Goal: Task Accomplishment & Management: Use online tool/utility

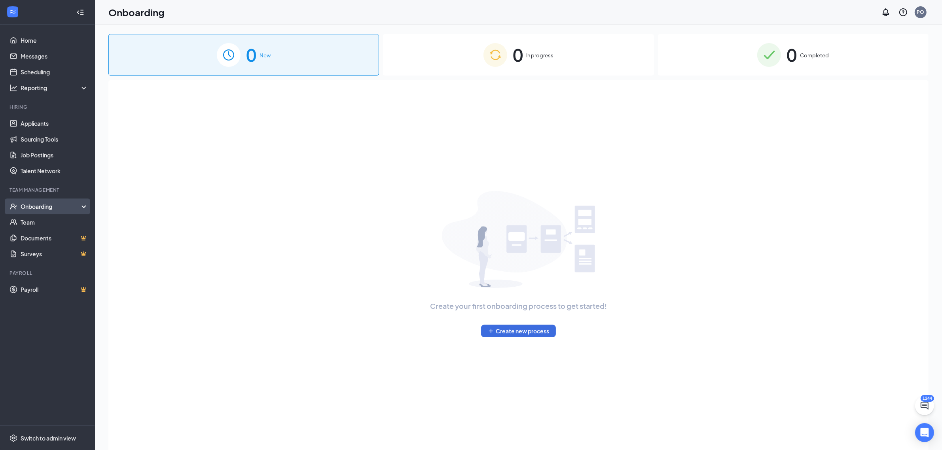
click at [47, 205] on div "Onboarding" at bounding box center [51, 207] width 61 height 8
click at [38, 268] on link "Activity log" at bounding box center [55, 270] width 68 height 16
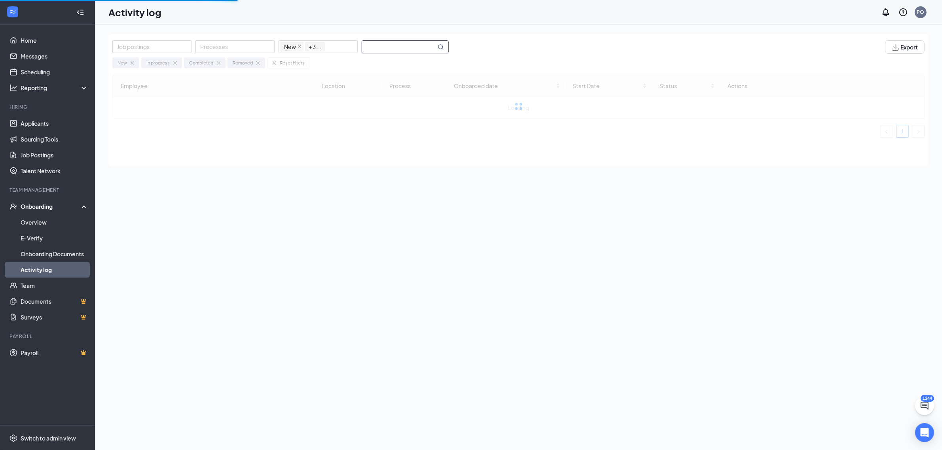
click at [383, 44] on input "text" at bounding box center [399, 47] width 74 height 12
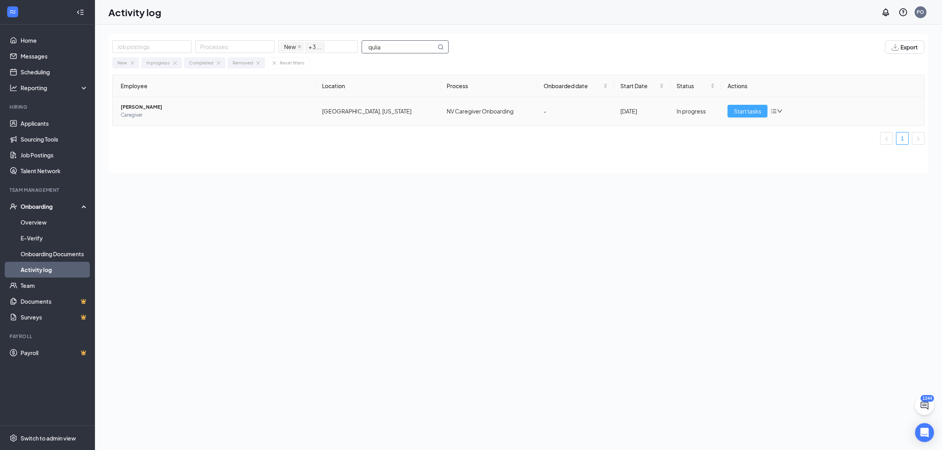
type input "qulia"
click at [749, 114] on span "Start tasks" at bounding box center [747, 111] width 27 height 9
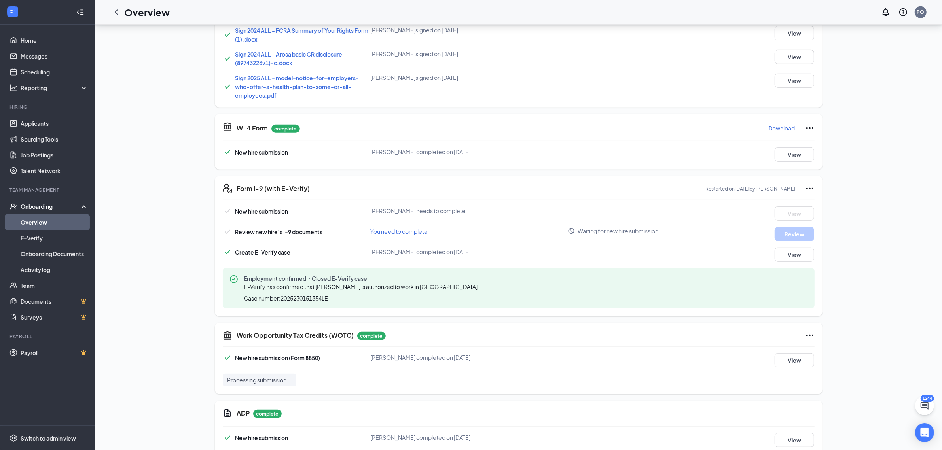
scroll to position [634, 0]
